Goal: Navigation & Orientation: Find specific page/section

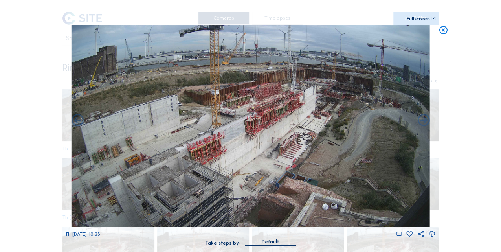
click at [444, 30] on icon at bounding box center [443, 30] width 10 height 10
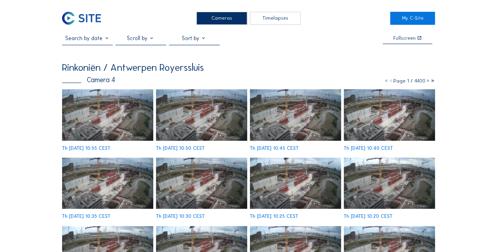
click at [88, 15] on img at bounding box center [81, 18] width 39 height 13
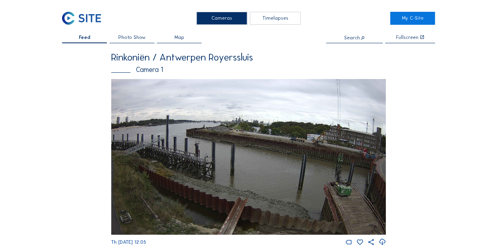
click at [245, 137] on img at bounding box center [248, 156] width 275 height 155
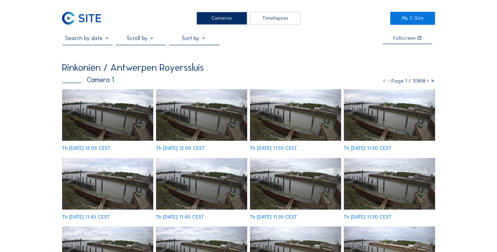
click at [196, 115] on img at bounding box center [201, 114] width 91 height 51
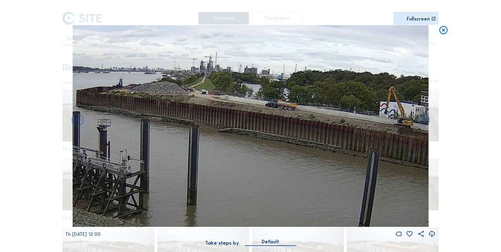
drag, startPoint x: 221, startPoint y: 121, endPoint x: 289, endPoint y: 124, distance: 67.2
click at [289, 124] on img at bounding box center [250, 125] width 356 height 201
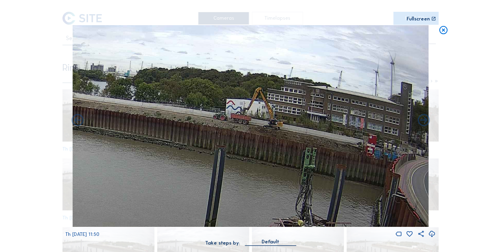
drag, startPoint x: 341, startPoint y: 140, endPoint x: 123, endPoint y: 137, distance: 217.5
click at [123, 137] on img at bounding box center [250, 125] width 356 height 201
